Goal: Task Accomplishment & Management: Complete application form

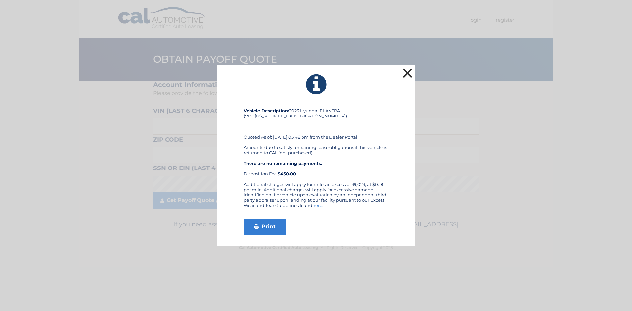
click at [406, 71] on button "×" at bounding box center [407, 72] width 13 height 13
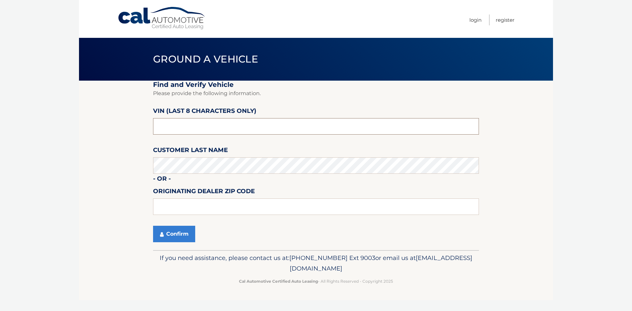
drag, startPoint x: 271, startPoint y: 131, endPoint x: 271, endPoint y: 124, distance: 6.9
click at [271, 131] on input "text" at bounding box center [316, 126] width 326 height 16
click at [220, 123] on input "text" at bounding box center [316, 126] width 326 height 16
paste input "PH167131"
type input "PH167131"
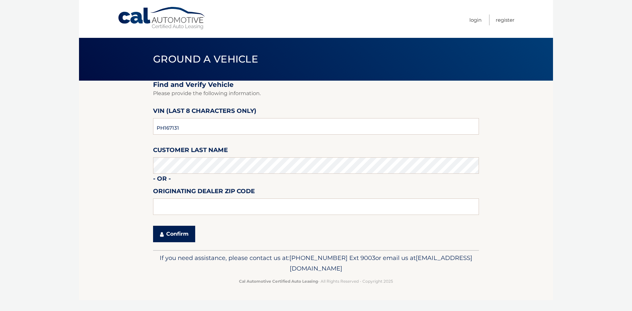
click at [155, 236] on button "Confirm" at bounding box center [174, 234] width 42 height 16
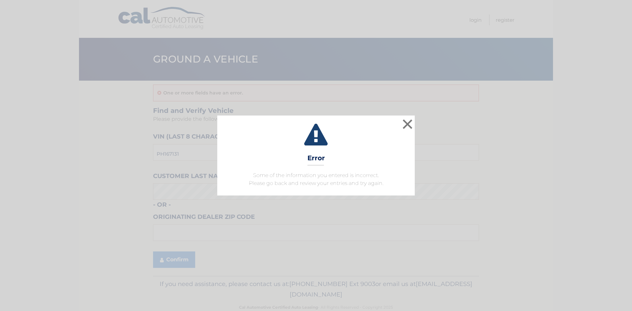
click at [172, 232] on div "× Error Some of the information you entered is incorrect. Please go back and re…" at bounding box center [316, 155] width 632 height 311
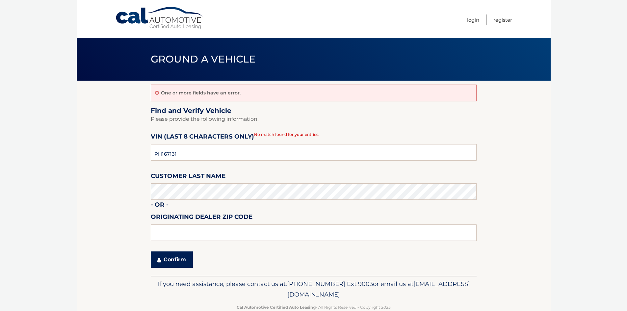
click at [170, 261] on button "Confirm" at bounding box center [172, 259] width 42 height 16
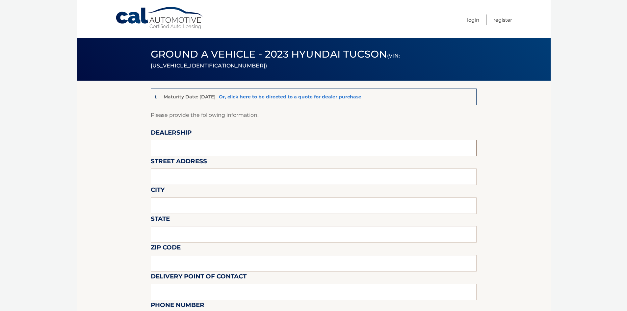
click at [239, 156] on input "text" at bounding box center [314, 148] width 326 height 16
type input "RI SURESKY"
type input "39 ELKAY DR"
type input "CHESTER"
type input "NY"
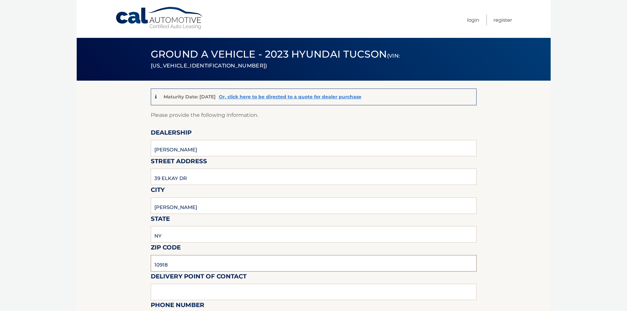
type input "10918"
type input "ROB CHIRICO"
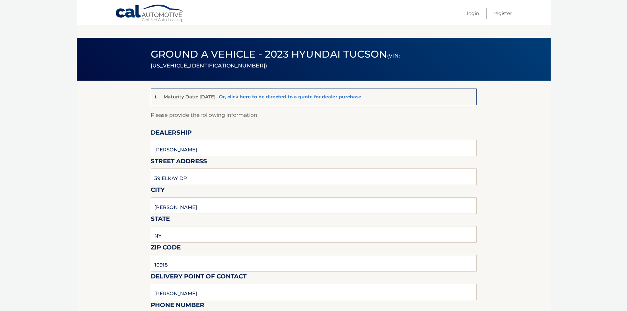
scroll to position [165, 0]
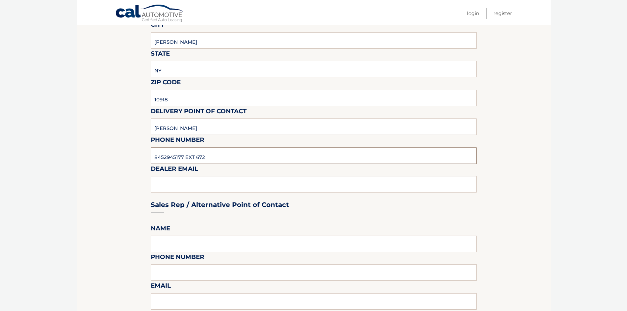
type input "8452945177 EXT 672"
type input "ROBC@SURESKY.COM"
type input "ROB CHIRICO"
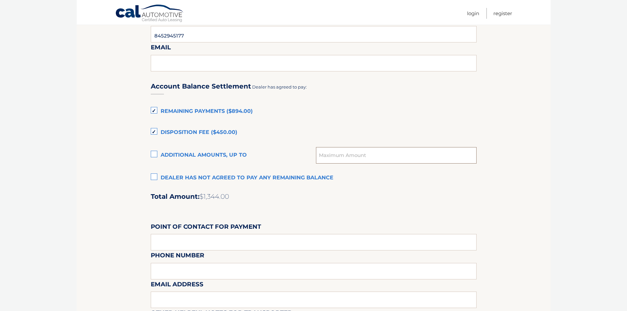
scroll to position [239, 0]
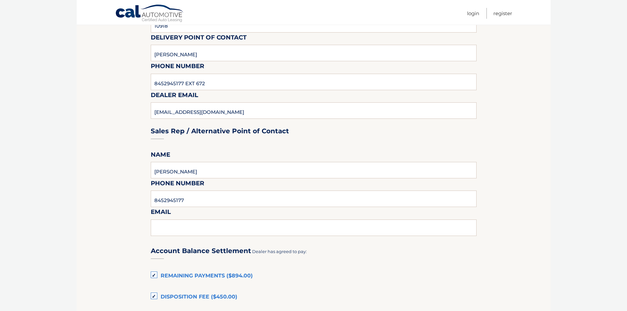
click at [222, 211] on fieldset "Please provide the following information. Dealership RI SURESKY Street Address …" at bounding box center [314, 217] width 326 height 691
click at [225, 204] on input "8452945177" at bounding box center [314, 198] width 326 height 16
type input "8452945177 EXT 672"
click at [230, 229] on input "text" at bounding box center [314, 227] width 326 height 16
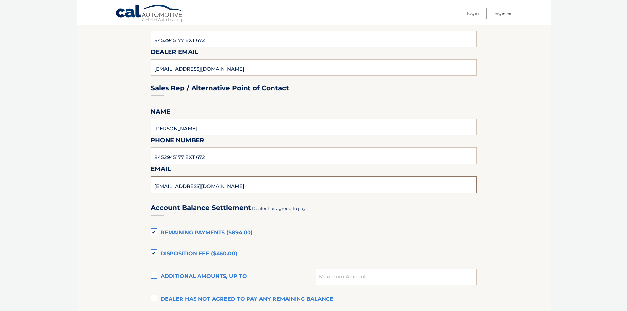
scroll to position [403, 0]
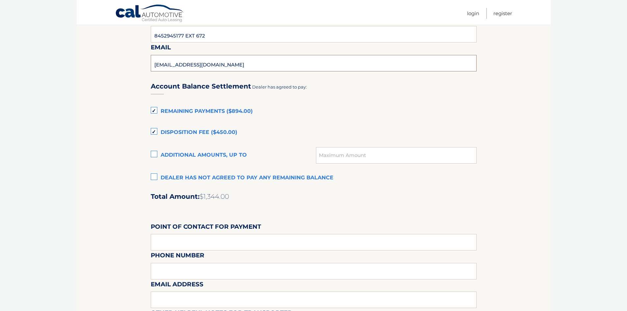
type input "ROBC@SURESKY.COM"
click at [155, 175] on label "Dealer has not agreed to pay any remaining balance" at bounding box center [314, 177] width 326 height 13
click at [0, 0] on input "Dealer has not agreed to pay any remaining balance" at bounding box center [0, 0] width 0 height 0
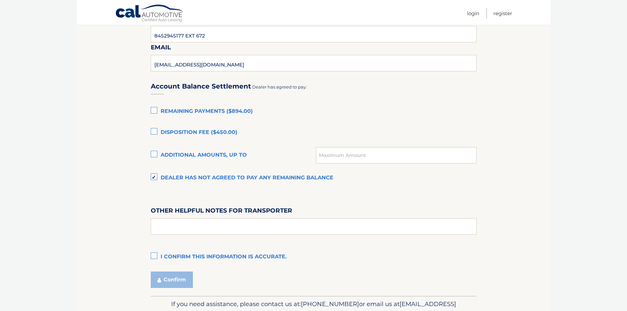
click at [262, 217] on label "Other helpful notes for transporter" at bounding box center [221, 212] width 141 height 12
click at [260, 225] on input "text" at bounding box center [314, 226] width 326 height 16
type input "PICKUP HOURS 9AM-4PM MON-FRI"
click at [208, 256] on label "I confirm this information is accurate." at bounding box center [314, 256] width 326 height 13
click at [0, 0] on input "I confirm this information is accurate." at bounding box center [0, 0] width 0 height 0
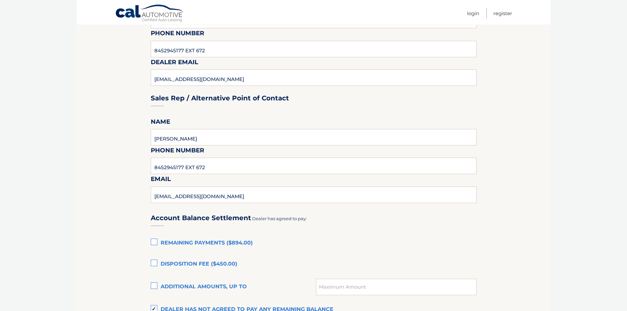
scroll to position [436, 0]
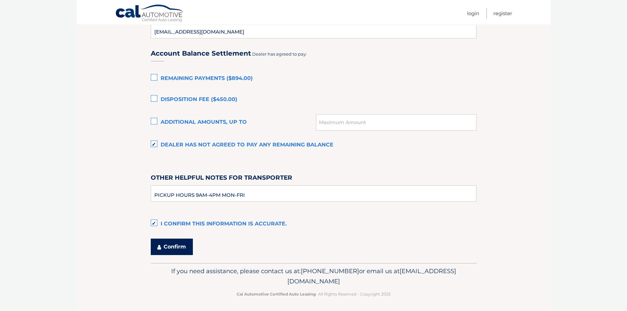
click at [184, 250] on button "Confirm" at bounding box center [172, 246] width 42 height 16
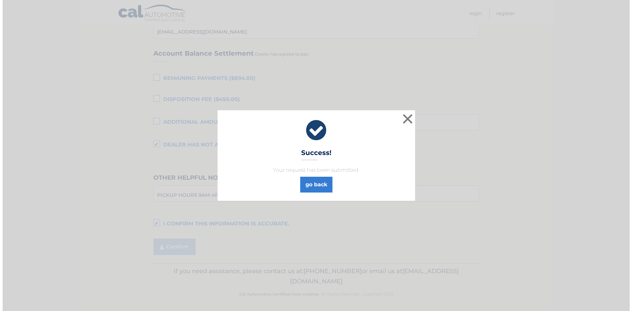
scroll to position [370, 0]
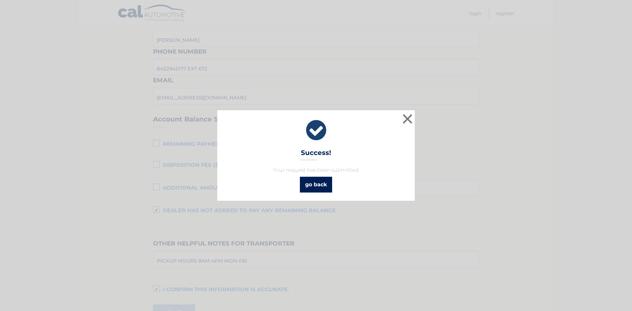
click at [314, 188] on link "go back" at bounding box center [316, 185] width 32 height 16
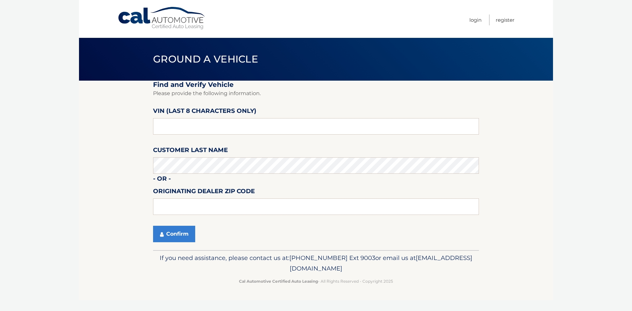
click at [594, 141] on body "Cal Automotive Menu Login Register Ground a Vehicle" at bounding box center [316, 155] width 632 height 311
